Goal: Task Accomplishment & Management: Use online tool/utility

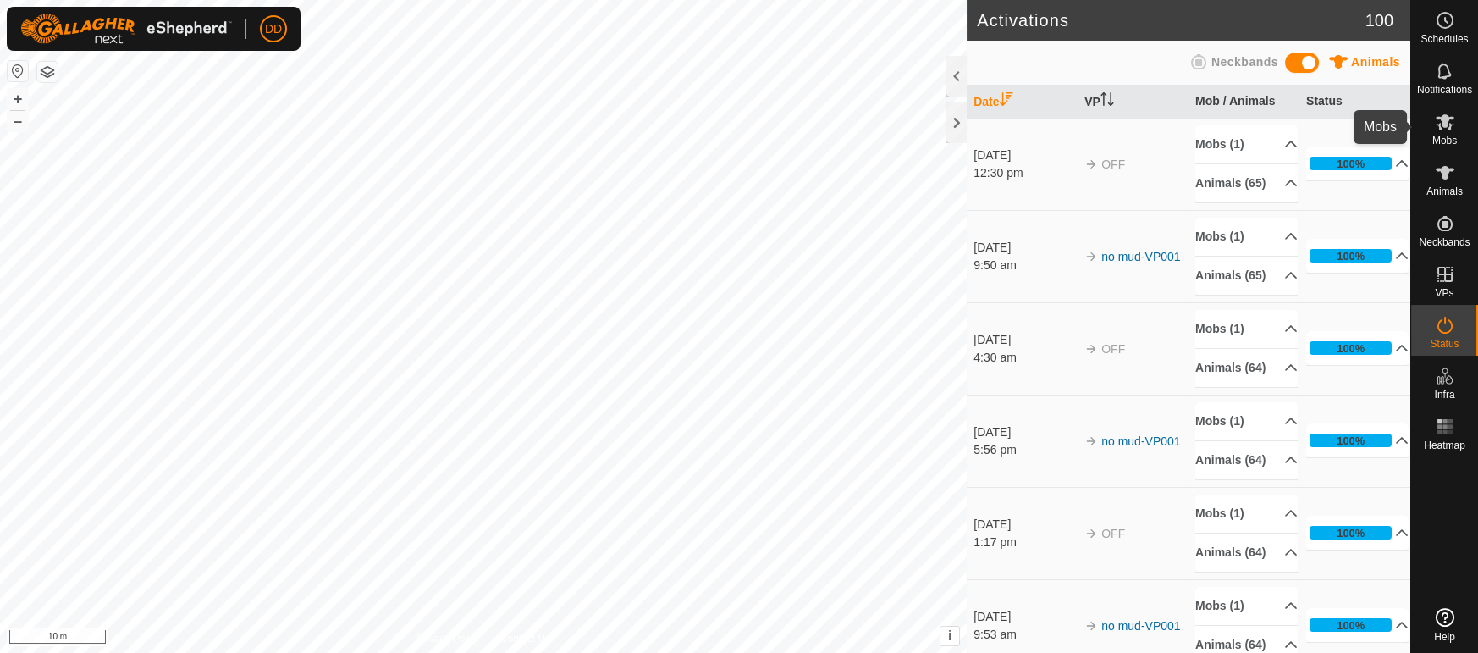
click at [1442, 124] on icon at bounding box center [1445, 122] width 19 height 16
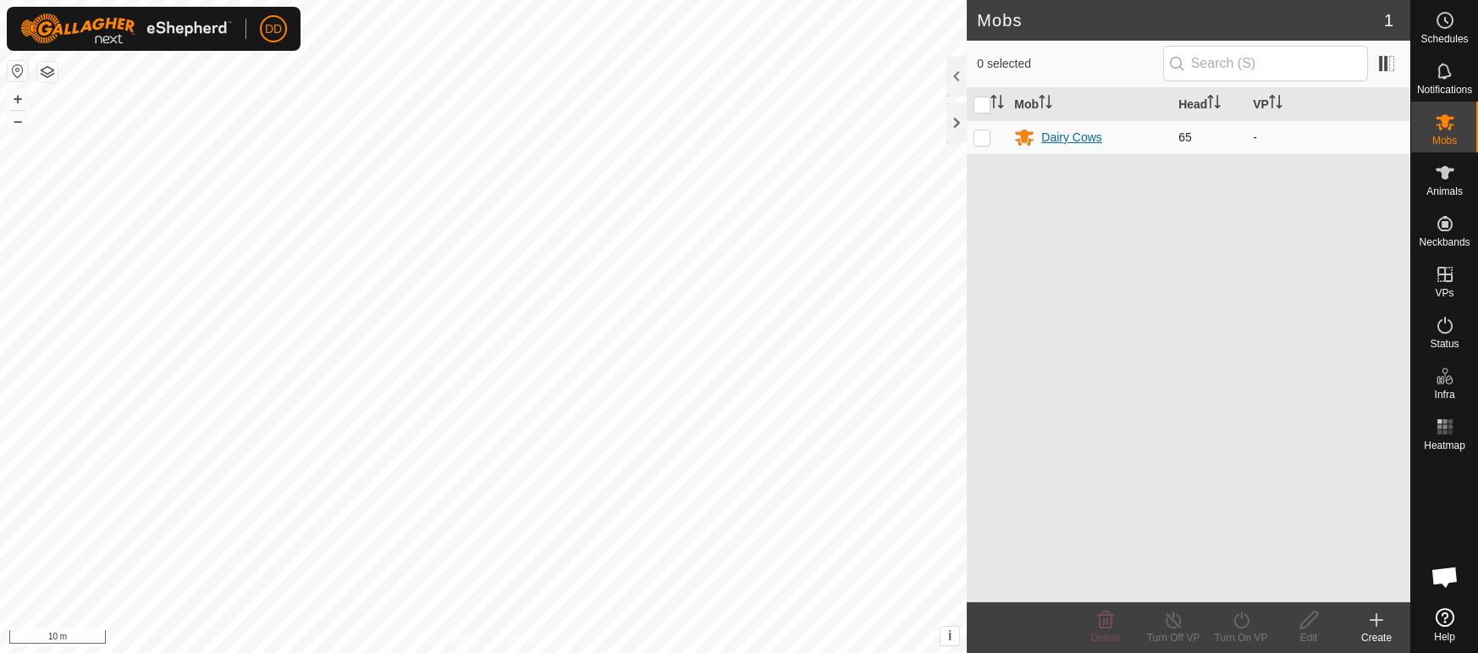
scroll to position [3830, 0]
click at [984, 136] on p-checkbox at bounding box center [981, 137] width 17 height 14
checkbox input "true"
click at [1234, 620] on icon at bounding box center [1240, 619] width 15 height 17
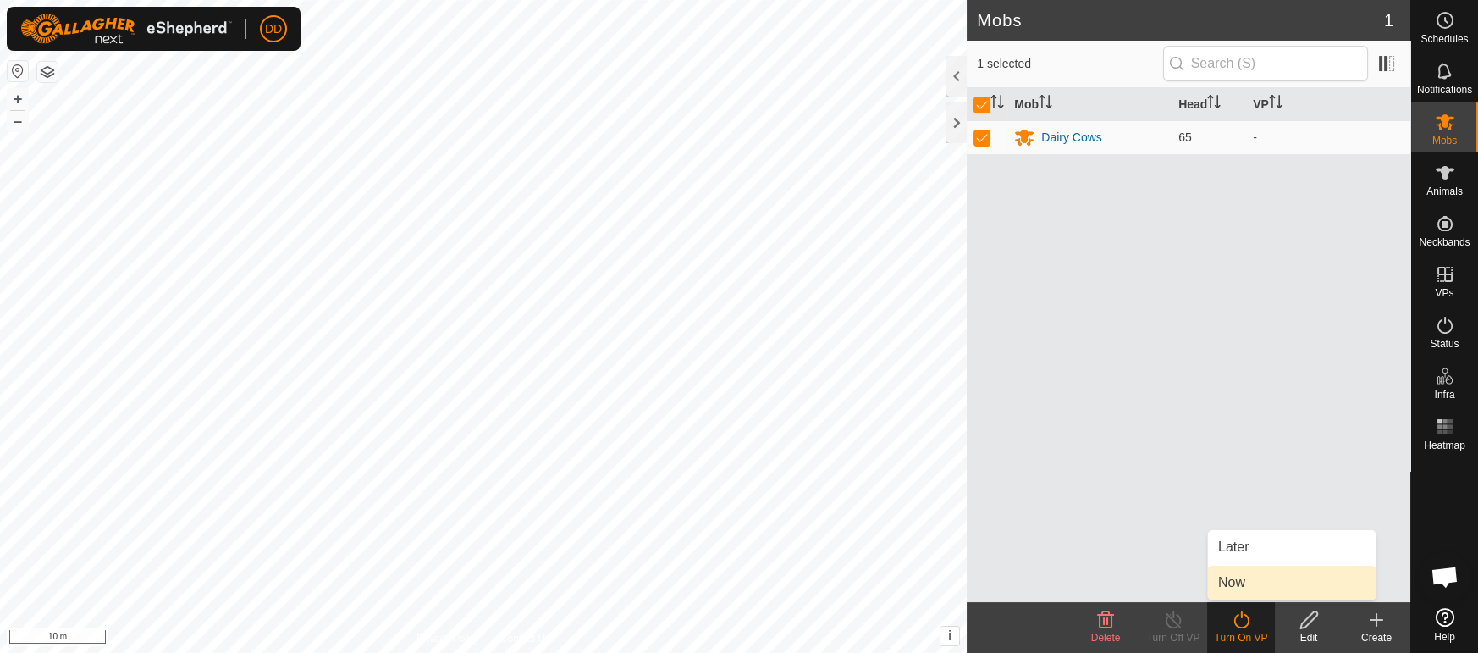
click at [1236, 589] on link "Now" at bounding box center [1292, 582] width 168 height 34
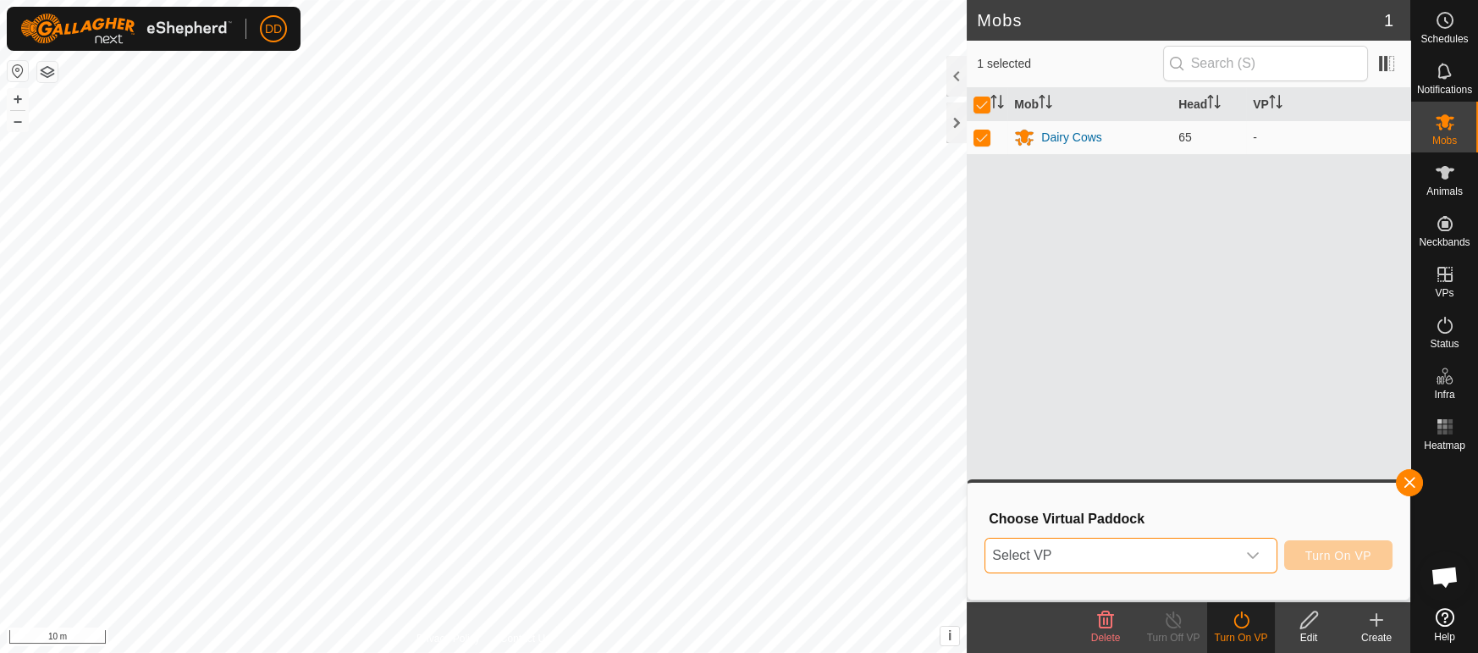
click at [1051, 563] on span "Select VP" at bounding box center [1110, 555] width 250 height 34
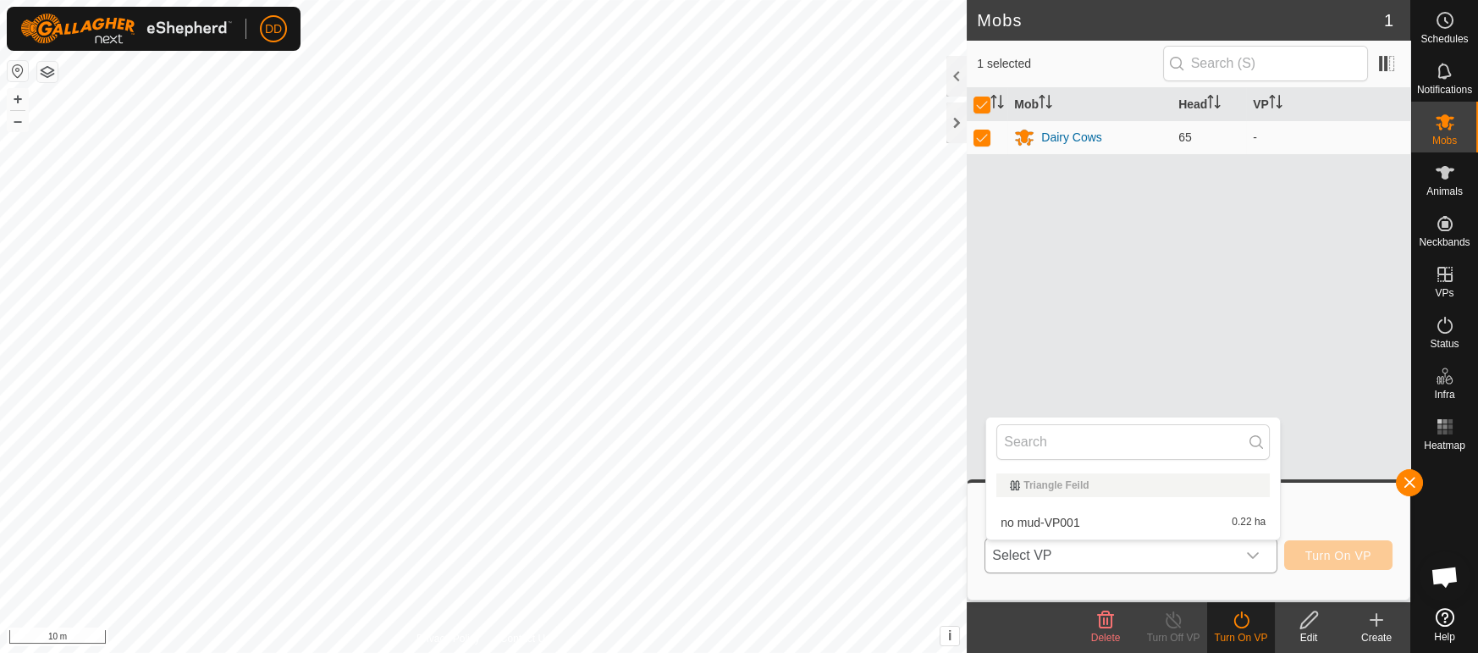
click at [1058, 521] on li "no mud-VP001 0.22 ha" at bounding box center [1133, 522] width 294 height 34
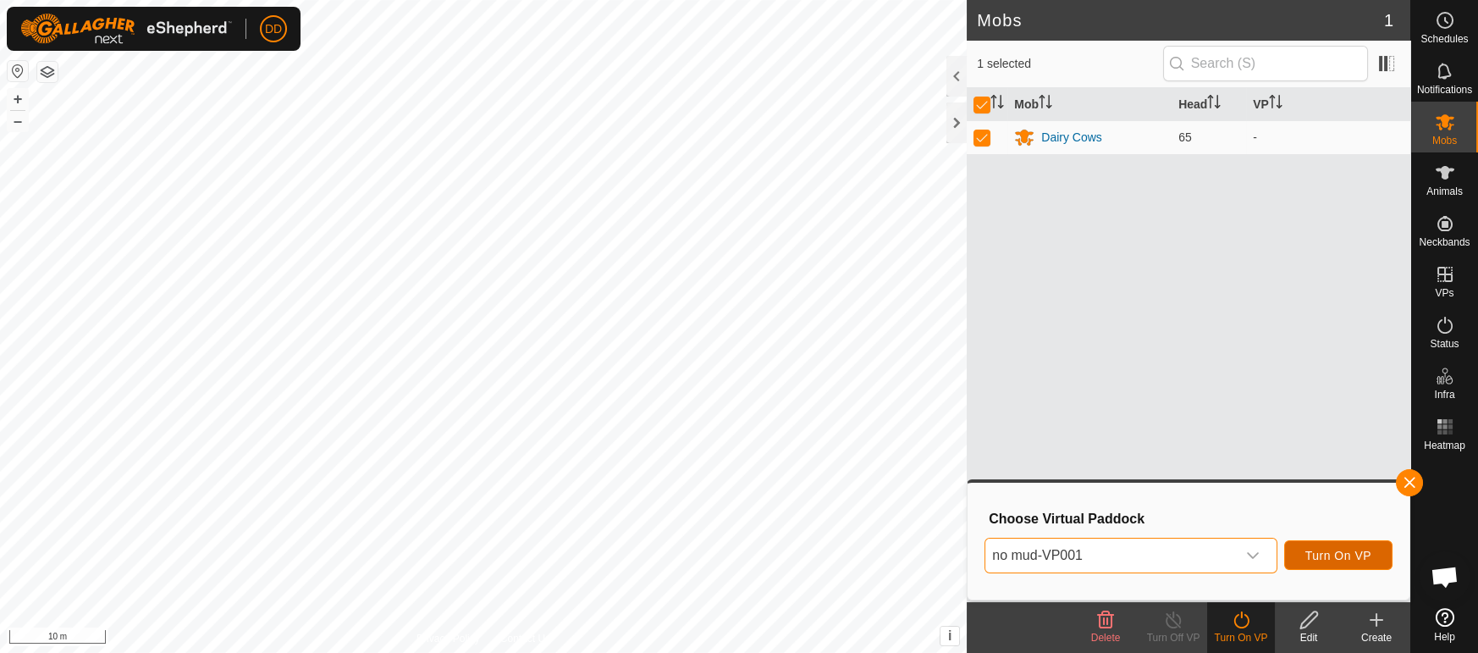
click at [1347, 554] on span "Turn On VP" at bounding box center [1338, 555] width 66 height 14
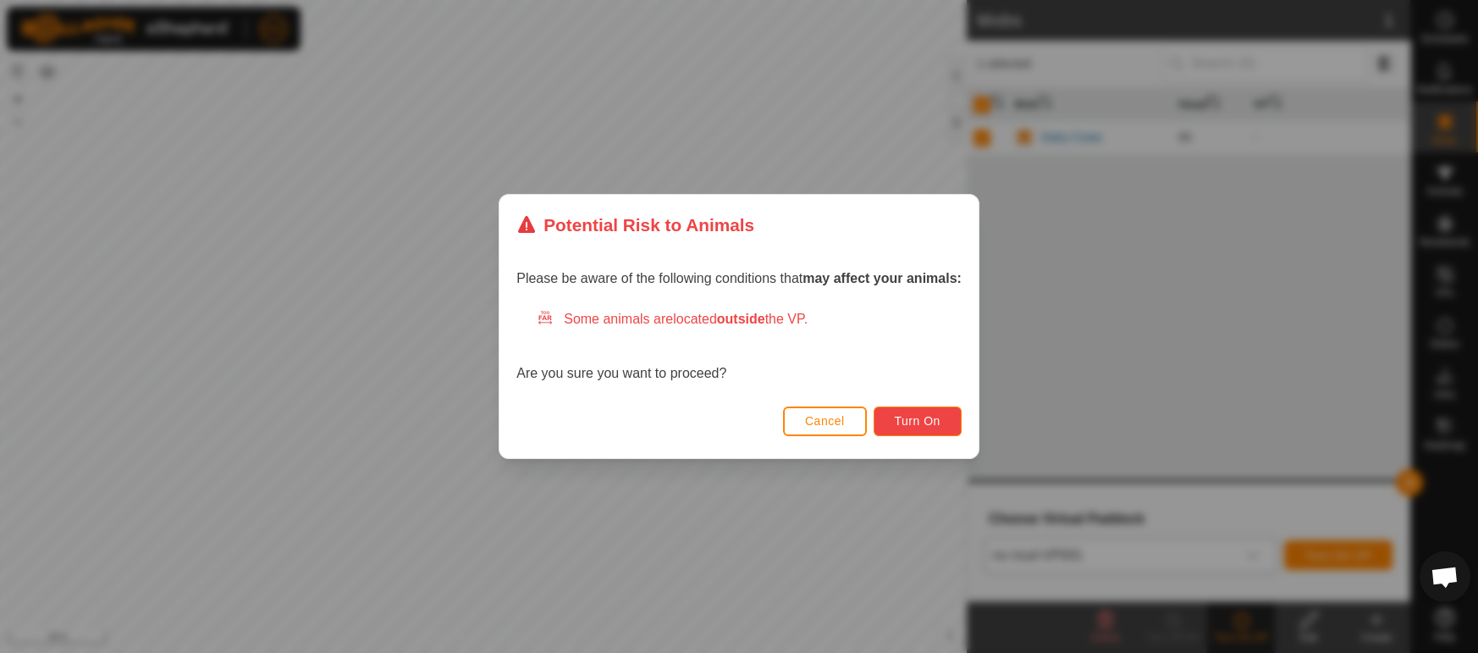
click at [907, 427] on span "Turn On" at bounding box center [918, 421] width 46 height 14
